Goal: Information Seeking & Learning: Learn about a topic

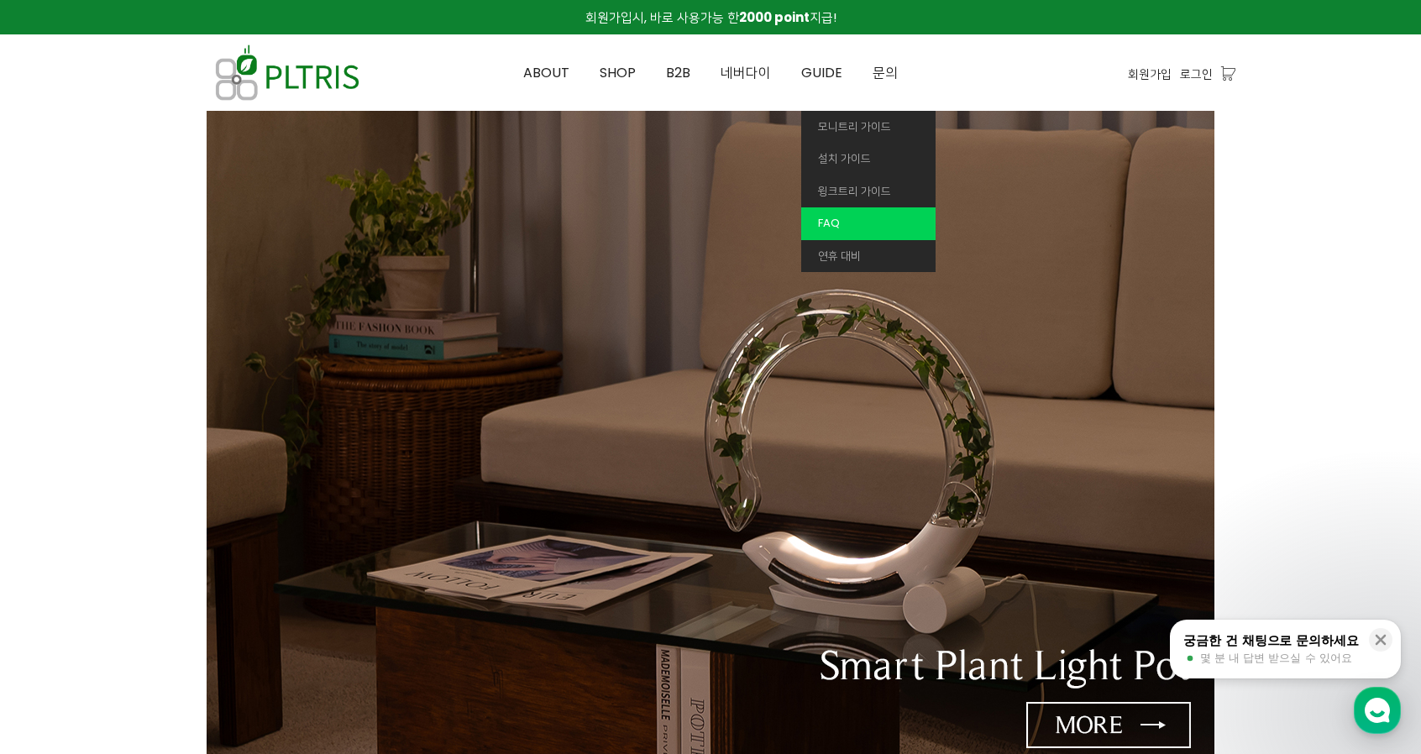
click at [845, 218] on link "FAQ" at bounding box center [868, 223] width 134 height 33
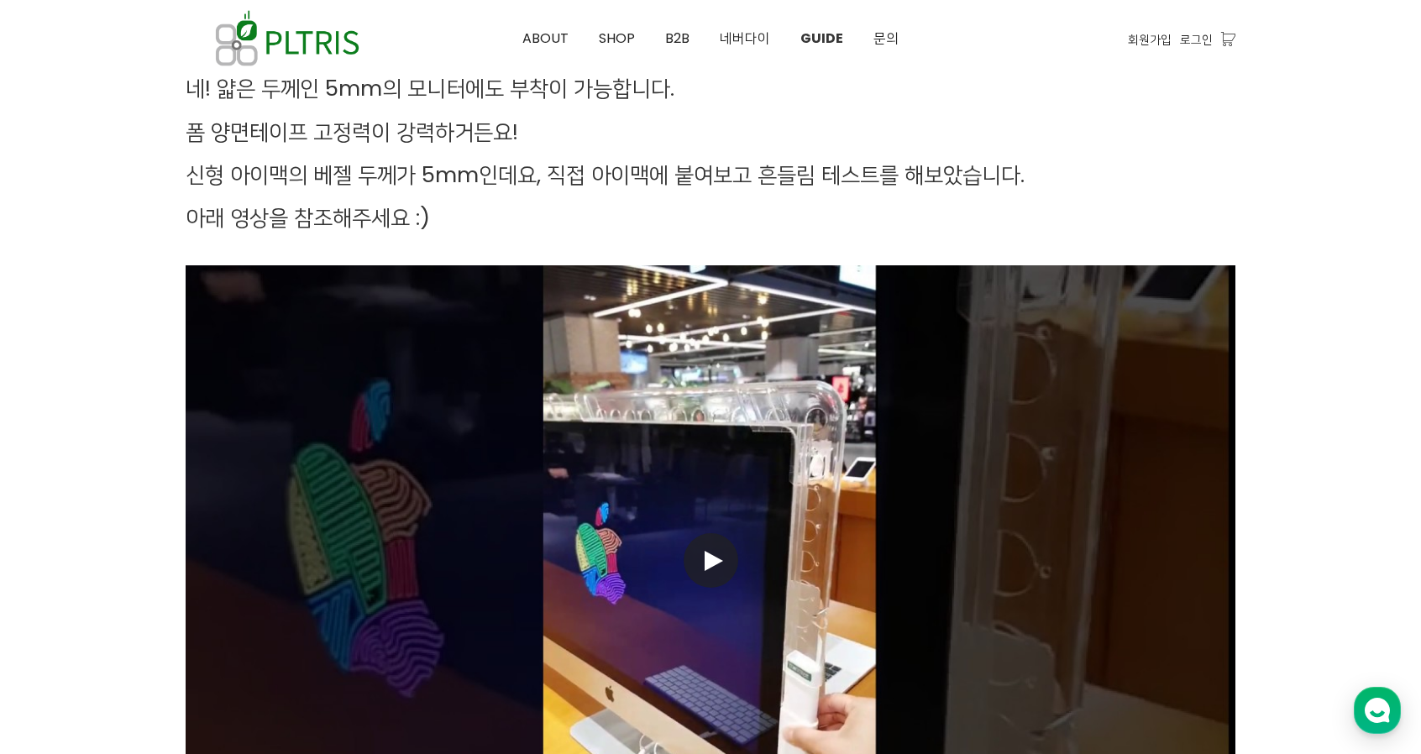
scroll to position [2751, 0]
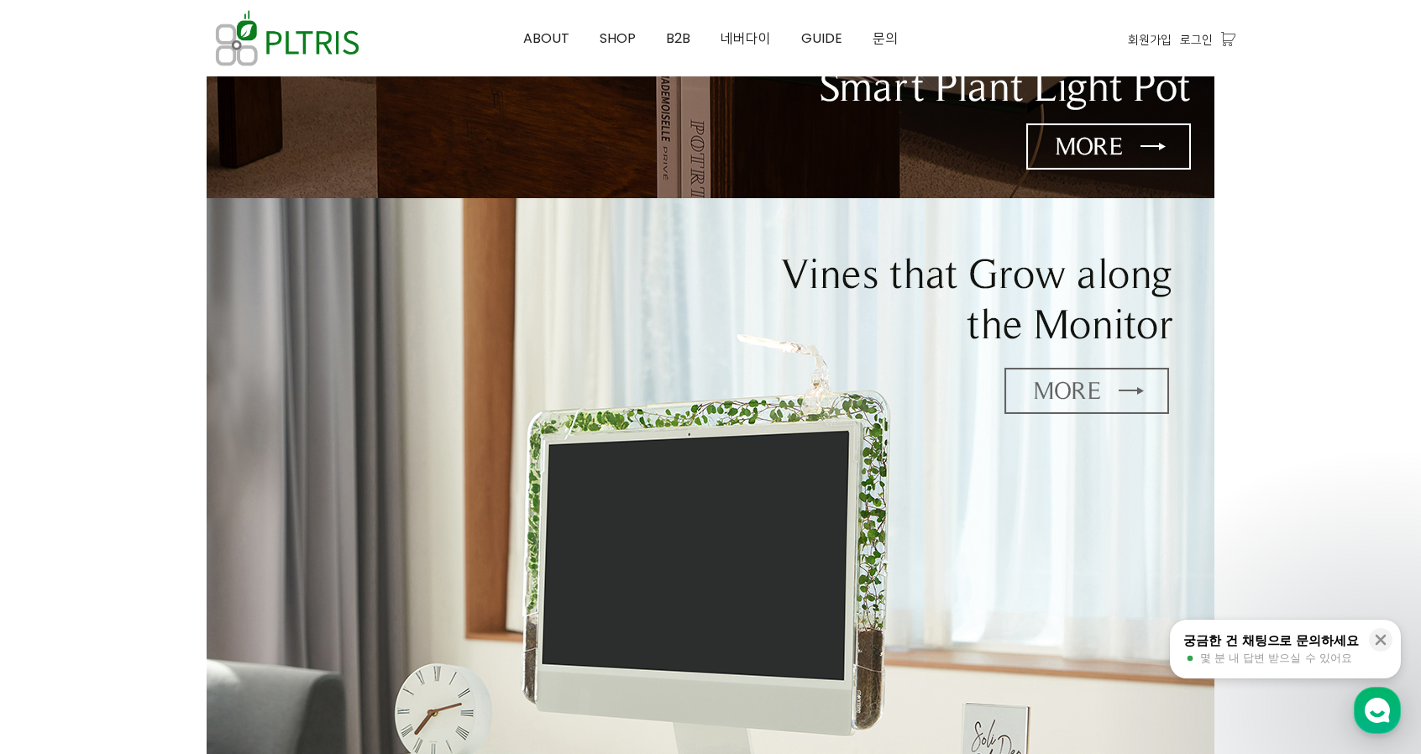
scroll to position [588, 0]
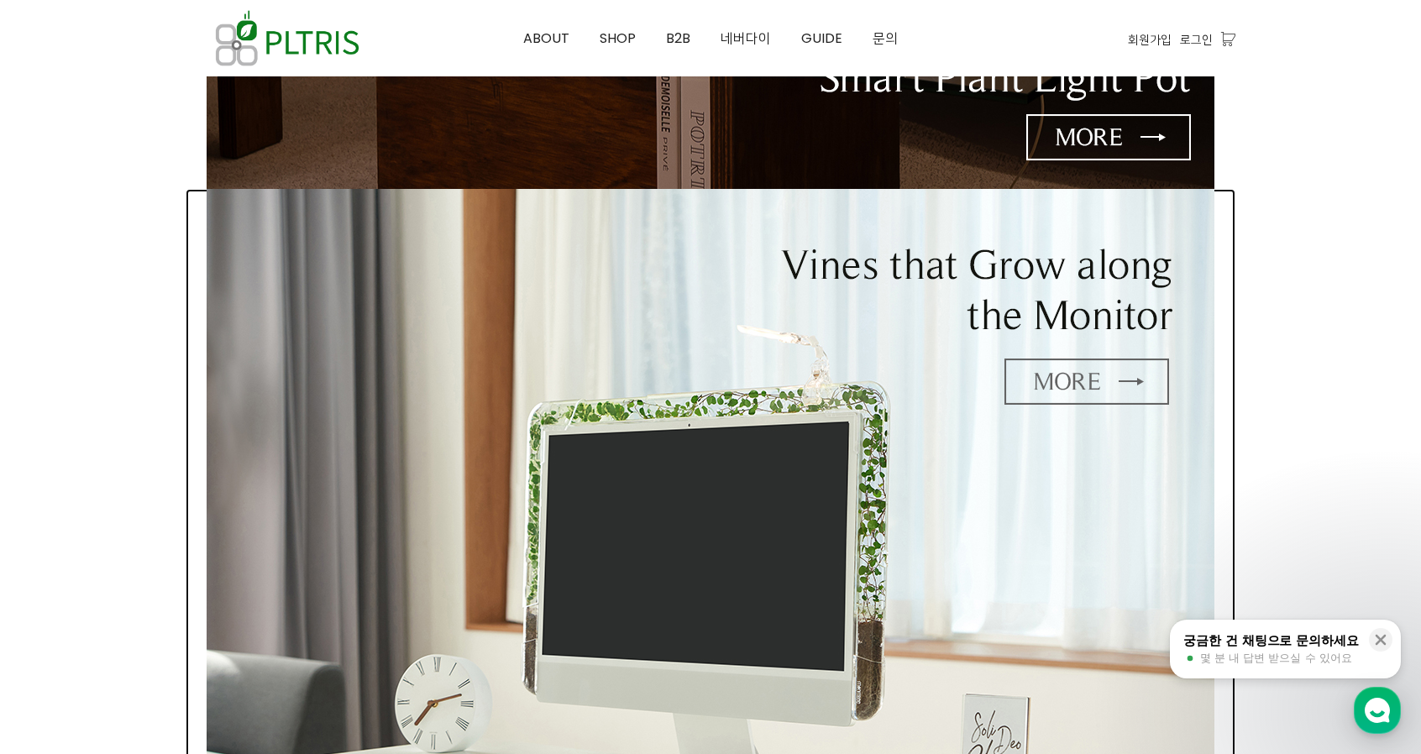
click at [780, 384] on img at bounding box center [711, 513] width 1008 height 648
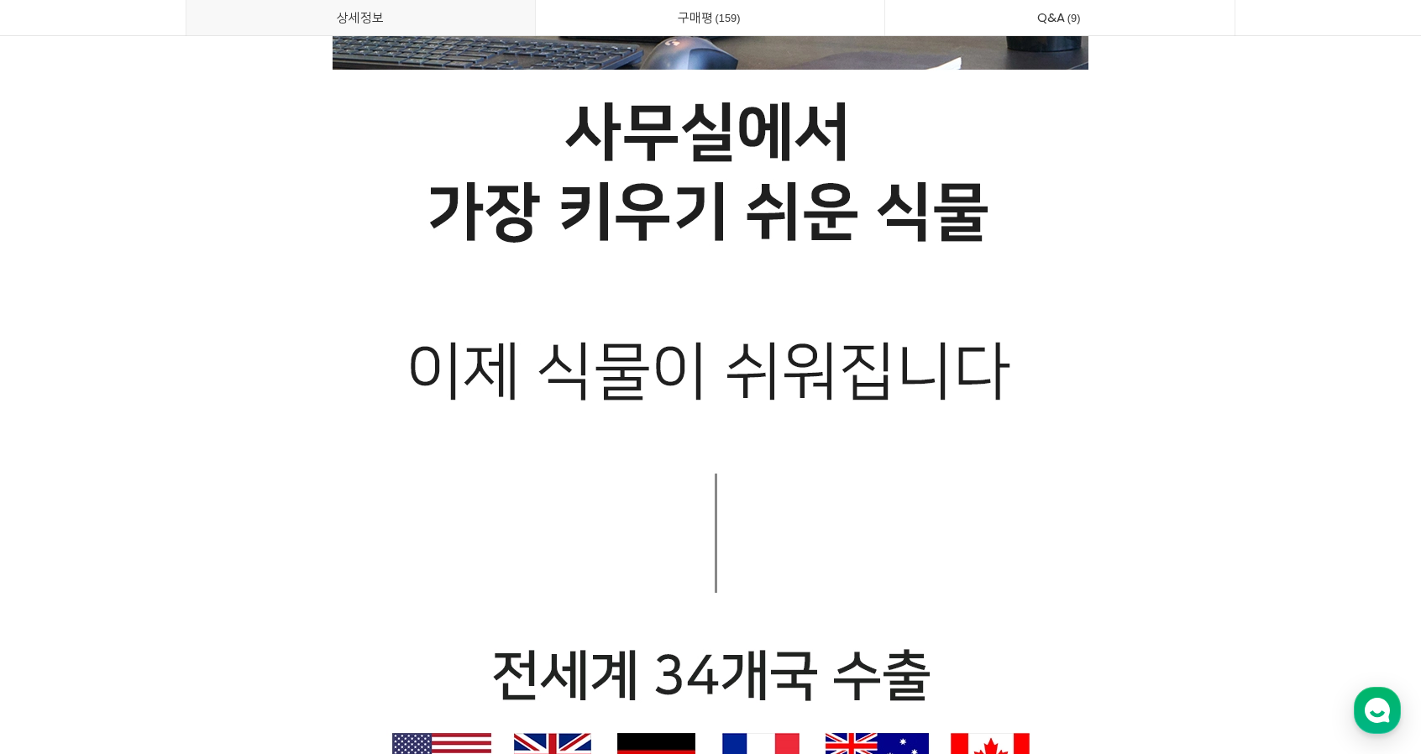
scroll to position [7223, 0]
